Goal: Find specific page/section: Find specific page/section

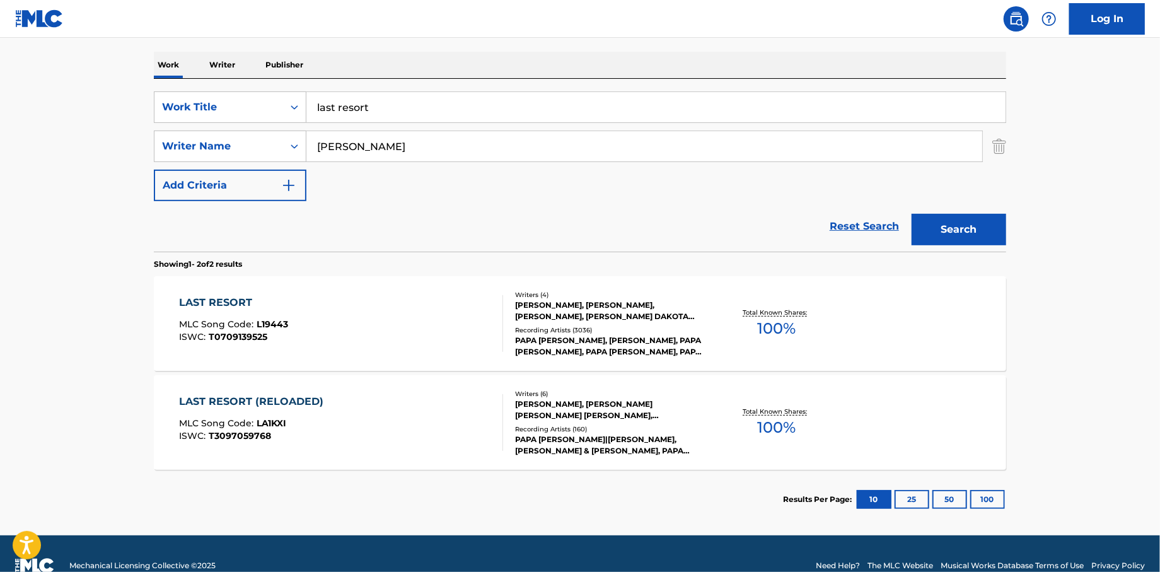
click at [224, 298] on div "LAST RESORT" at bounding box center [234, 302] width 109 height 15
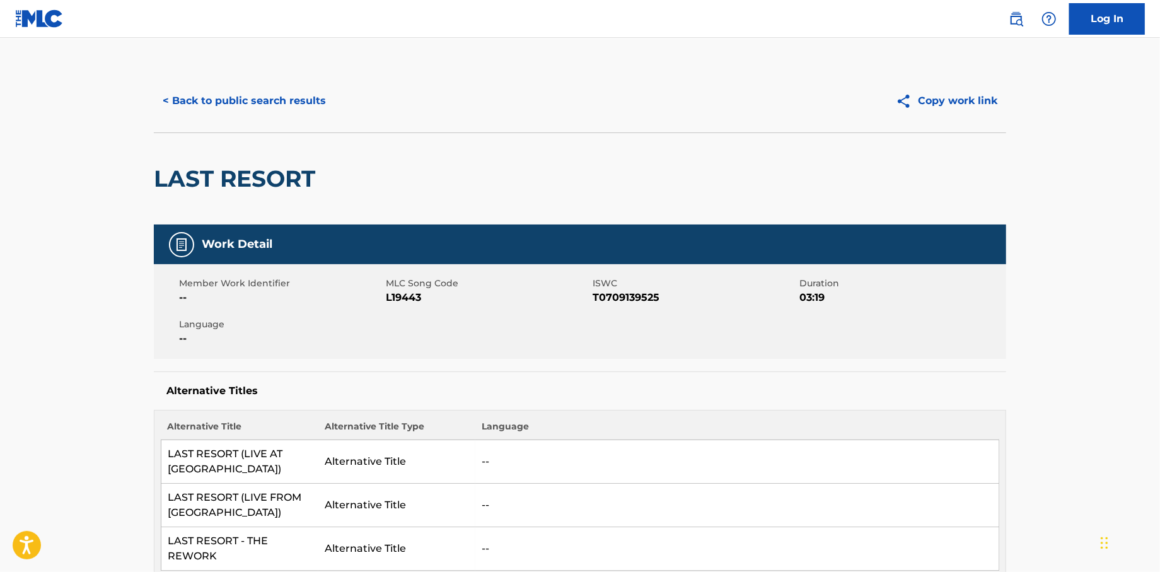
click at [224, 103] on button "< Back to public search results" at bounding box center [244, 101] width 181 height 32
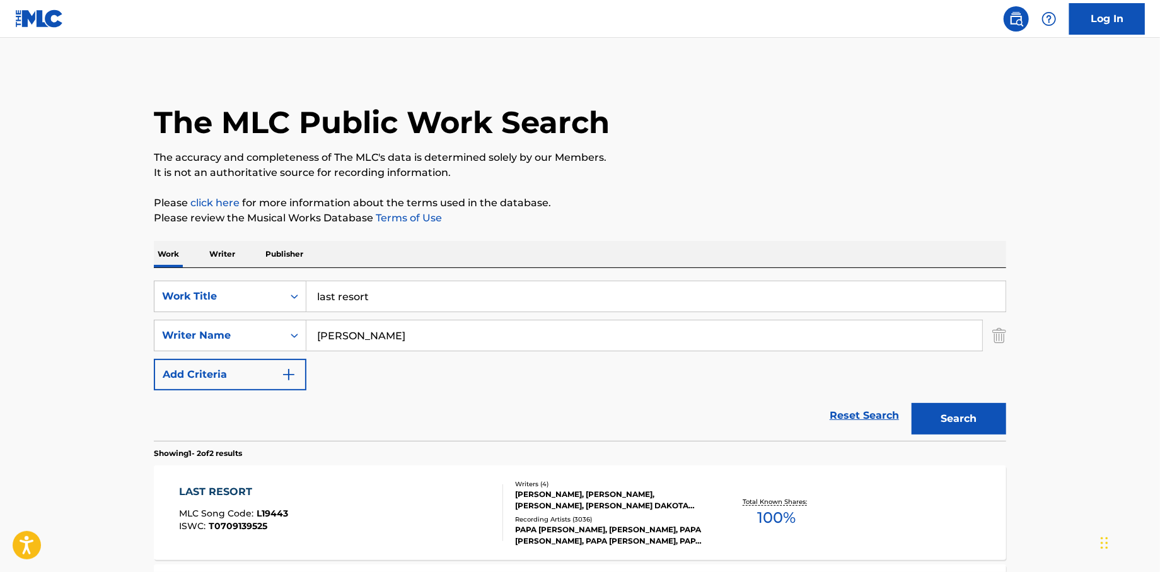
scroll to position [141, 0]
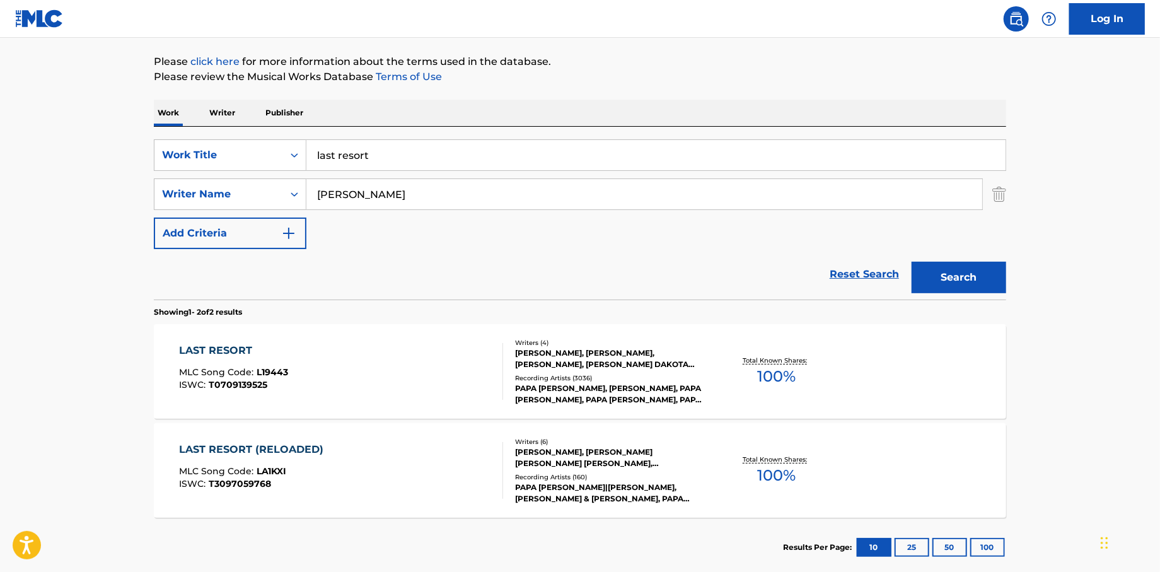
click at [240, 345] on div "LAST RESORT" at bounding box center [234, 350] width 109 height 15
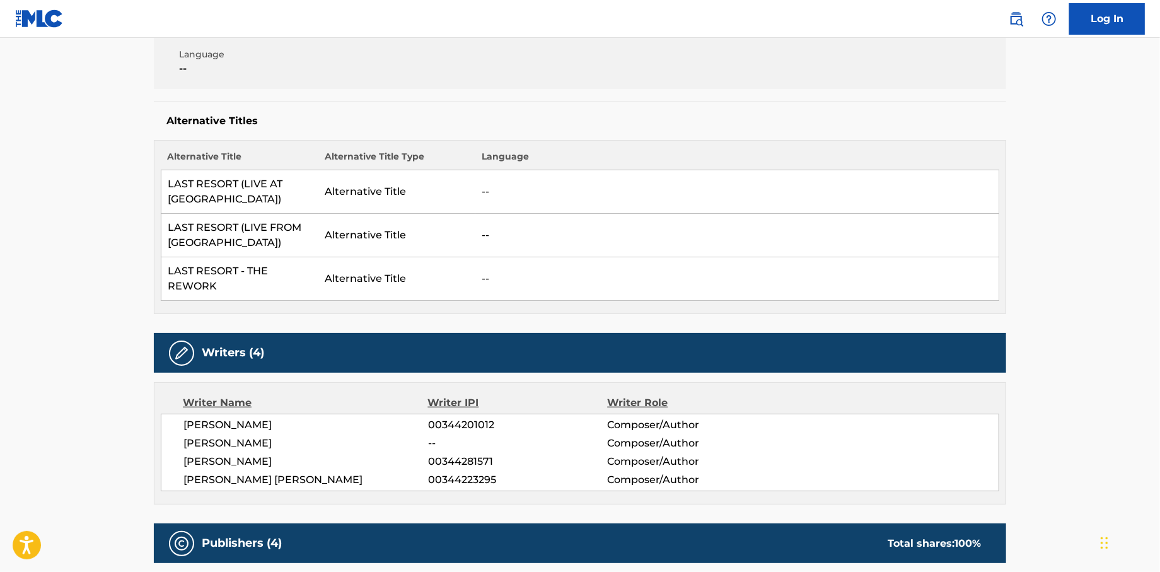
scroll to position [369, 0]
